Goal: Find specific page/section: Find specific page/section

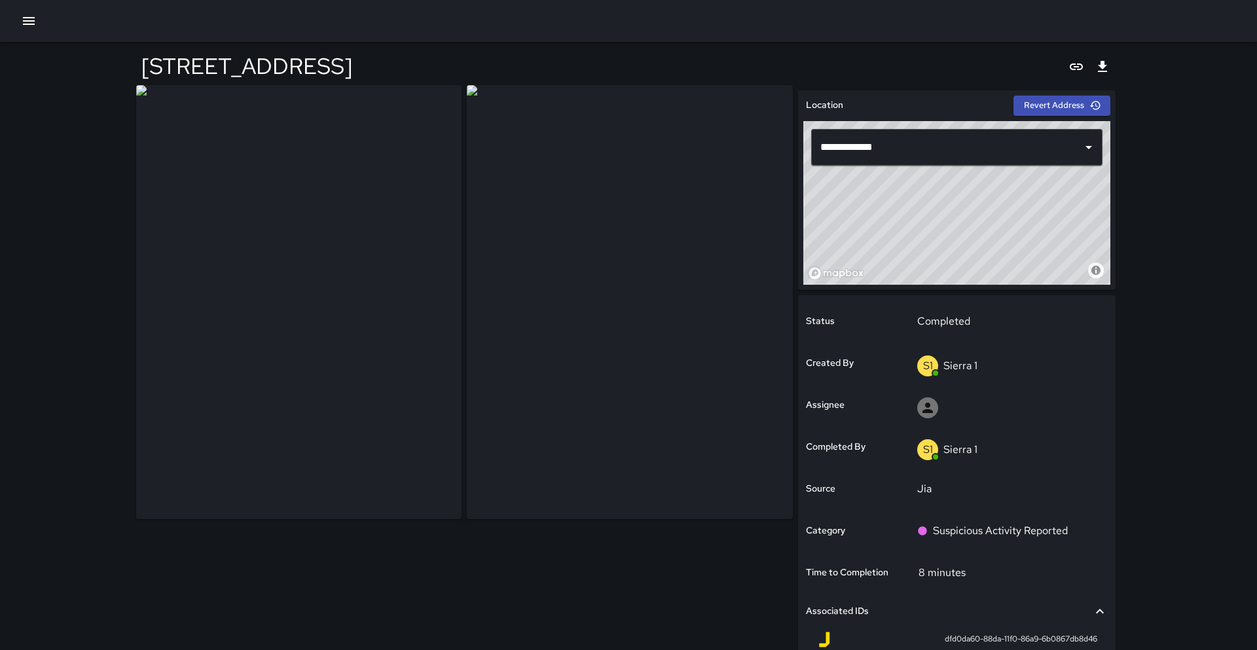
scroll to position [13, 0]
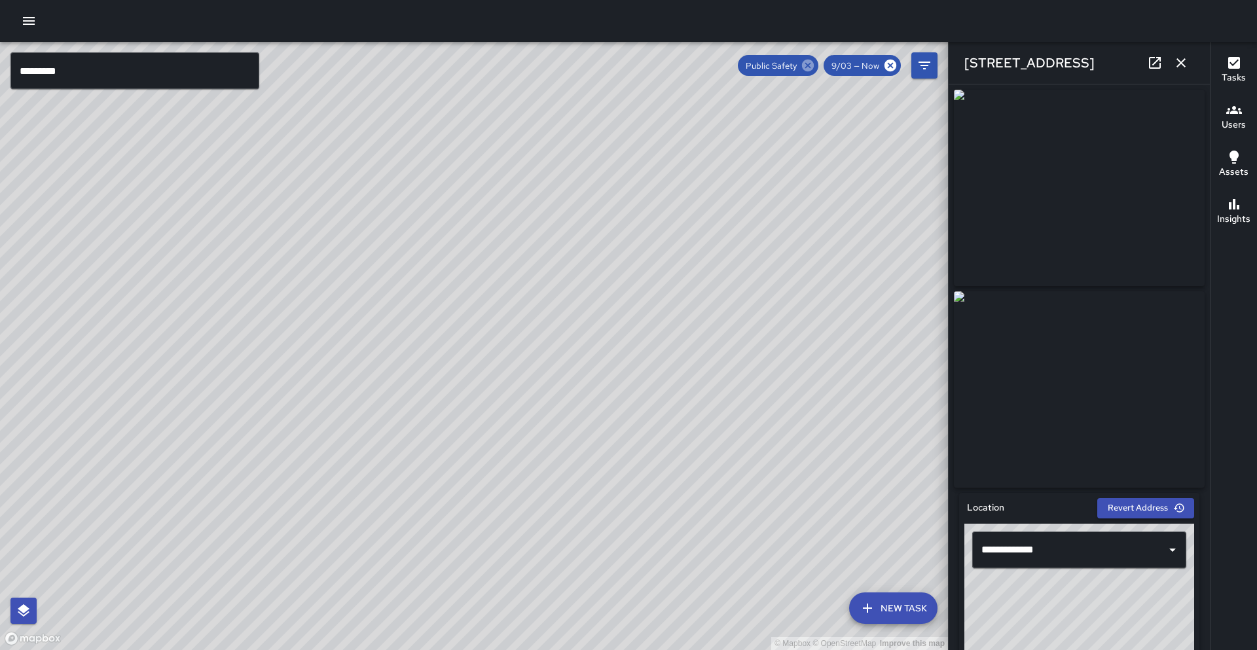
click at [812, 66] on icon at bounding box center [808, 66] width 12 height 12
drag, startPoint x: 650, startPoint y: 178, endPoint x: 534, endPoint y: 227, distance: 126.5
click at [547, 227] on div "© Mapbox © OpenStreetMap Improve this map" at bounding box center [474, 346] width 948 height 608
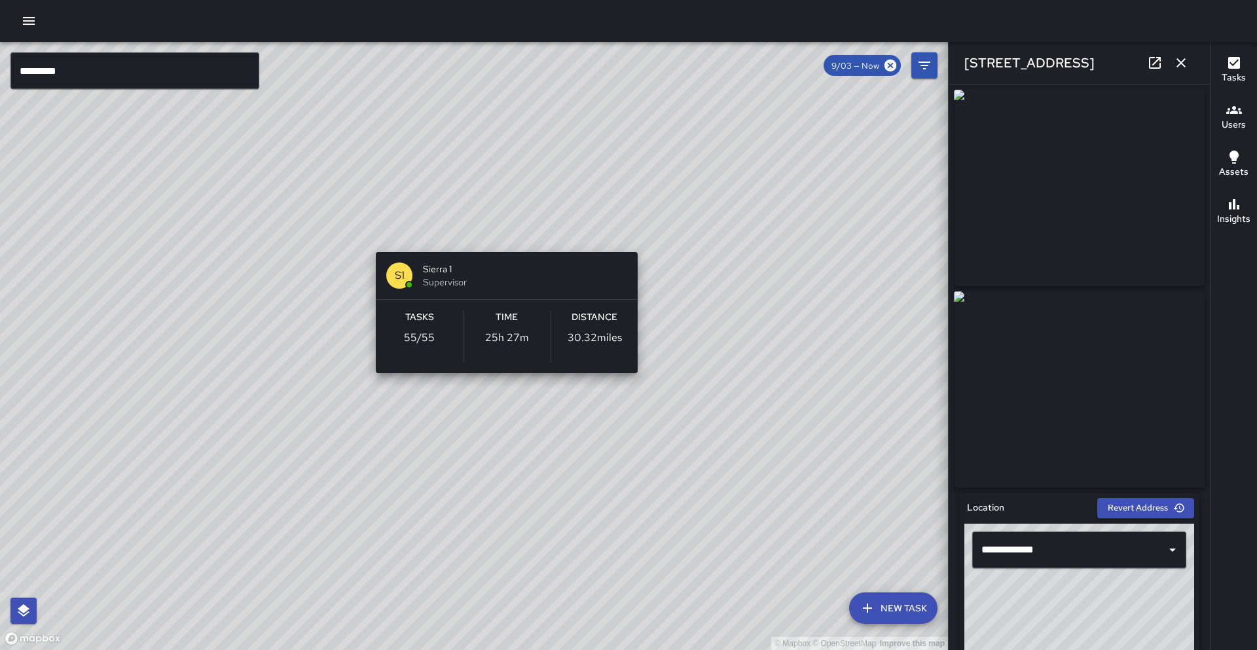
click at [498, 232] on div "© Mapbox © OpenStreetMap Improve this map S1 Sierra 1 Supervisor Tasks 55 / 55 …" at bounding box center [474, 346] width 948 height 608
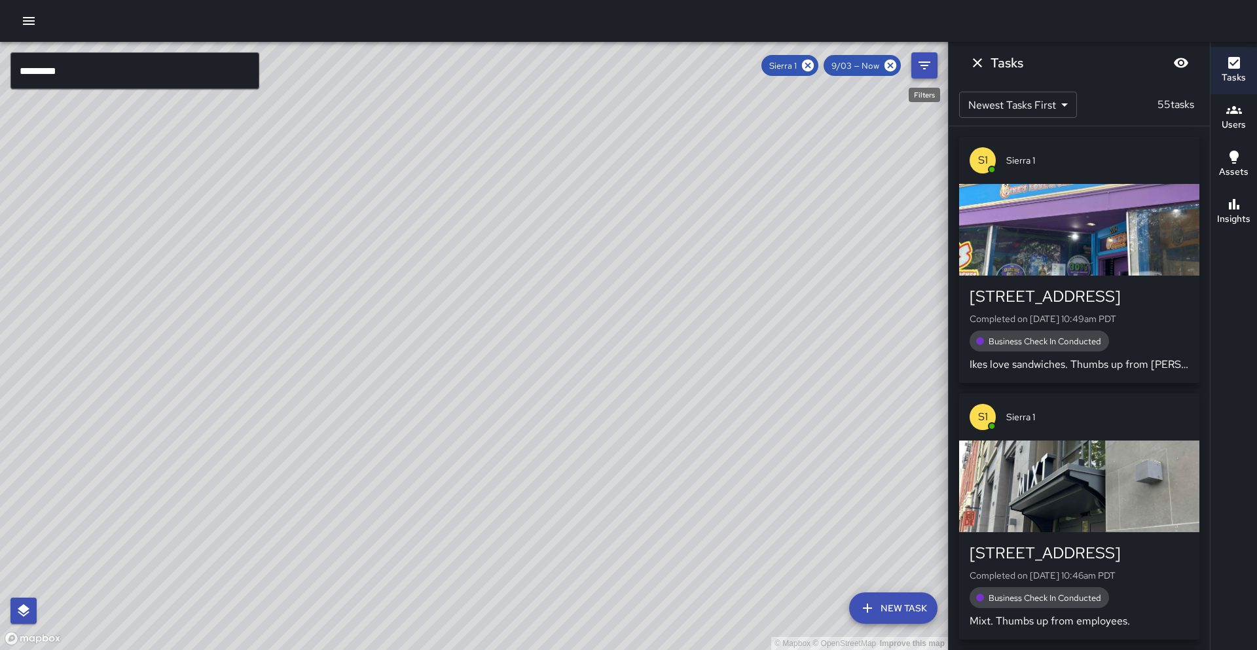
click at [911, 66] on button "Filters" at bounding box center [924, 65] width 26 height 26
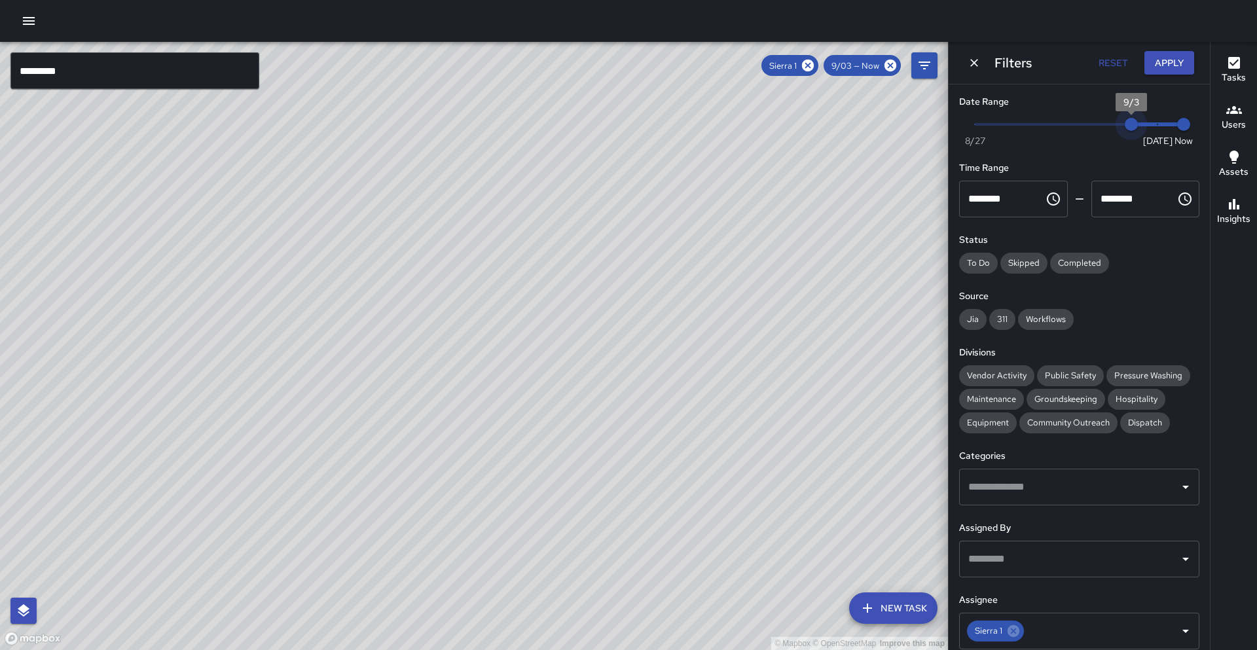
type input "*"
drag, startPoint x: 1127, startPoint y: 125, endPoint x: 1167, endPoint y: 121, distance: 40.1
click at [1164, 121] on span "9/4" at bounding box center [1157, 124] width 13 height 13
drag, startPoint x: 534, startPoint y: 247, endPoint x: 550, endPoint y: 371, distance: 124.7
click at [550, 371] on div "© Mapbox © OpenStreetMap Improve this map" at bounding box center [474, 346] width 948 height 608
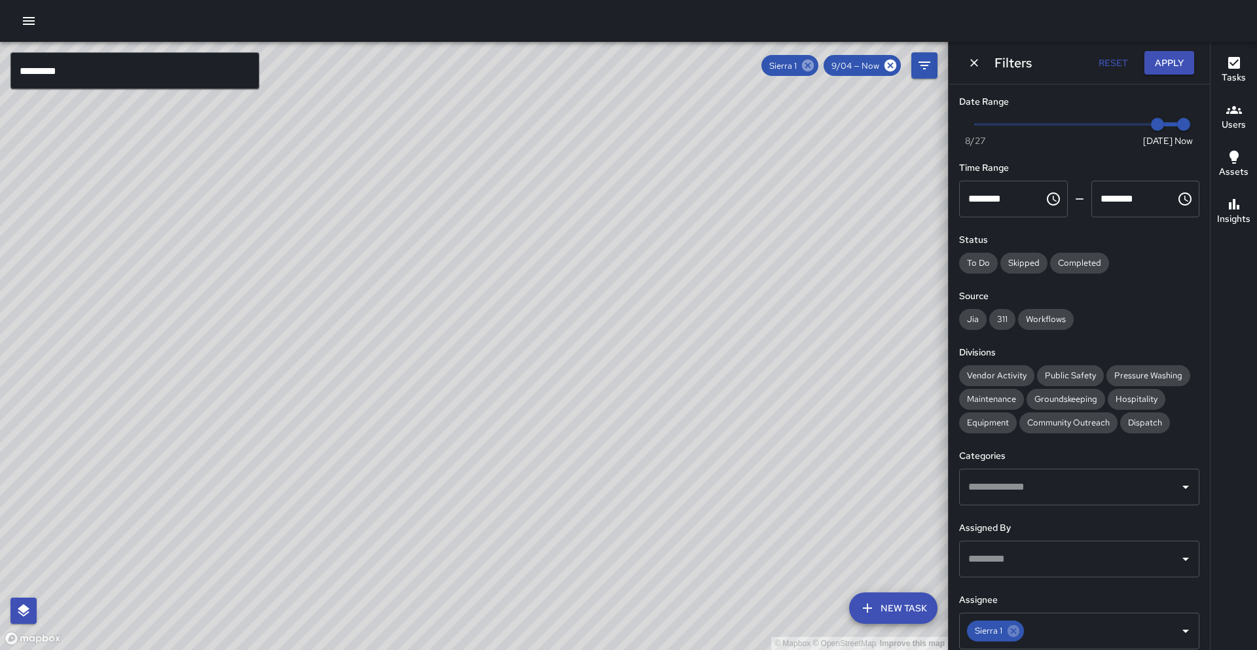
click at [811, 65] on icon at bounding box center [808, 66] width 12 height 12
